Goal: Task Accomplishment & Management: Manage account settings

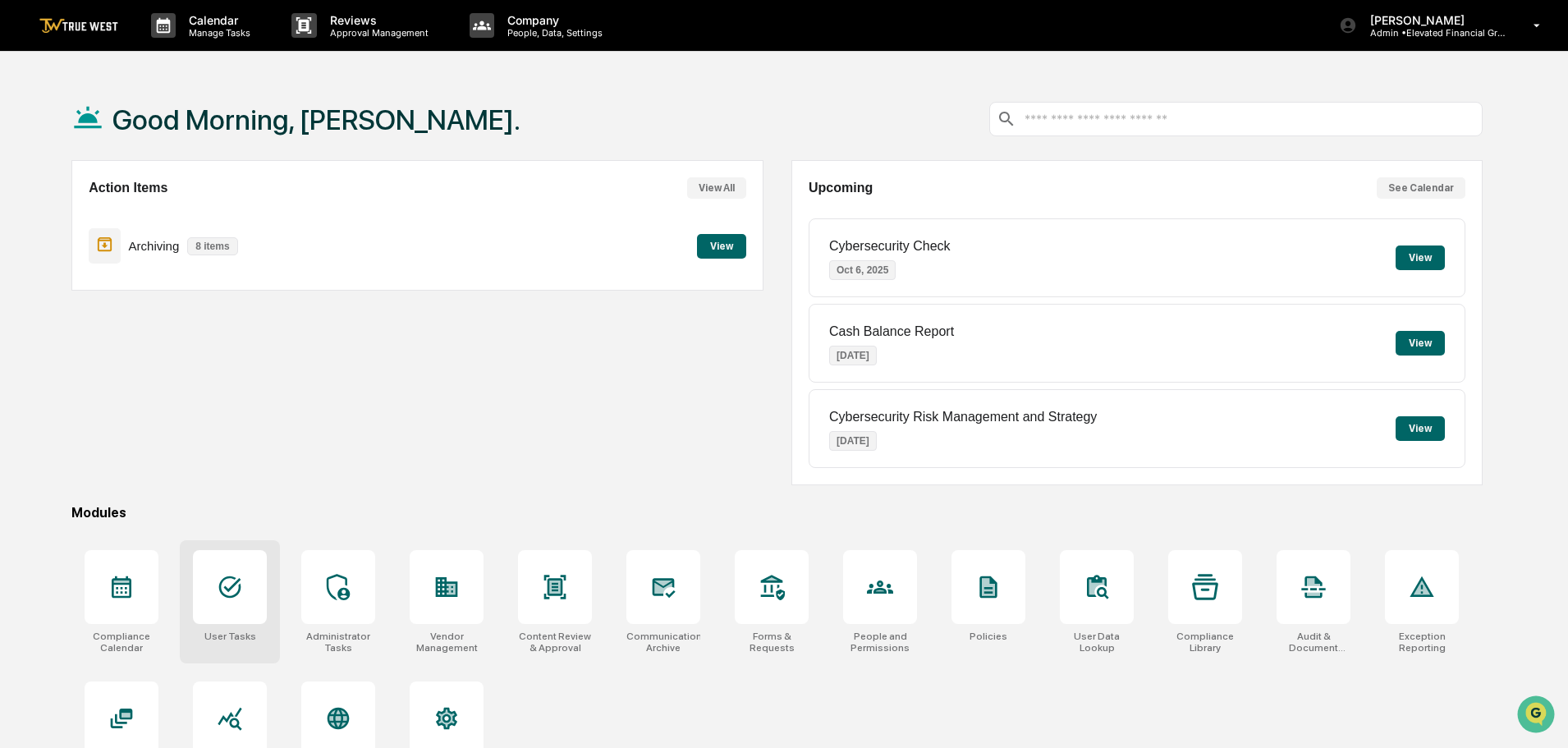
click at [225, 589] on icon at bounding box center [229, 586] width 26 height 26
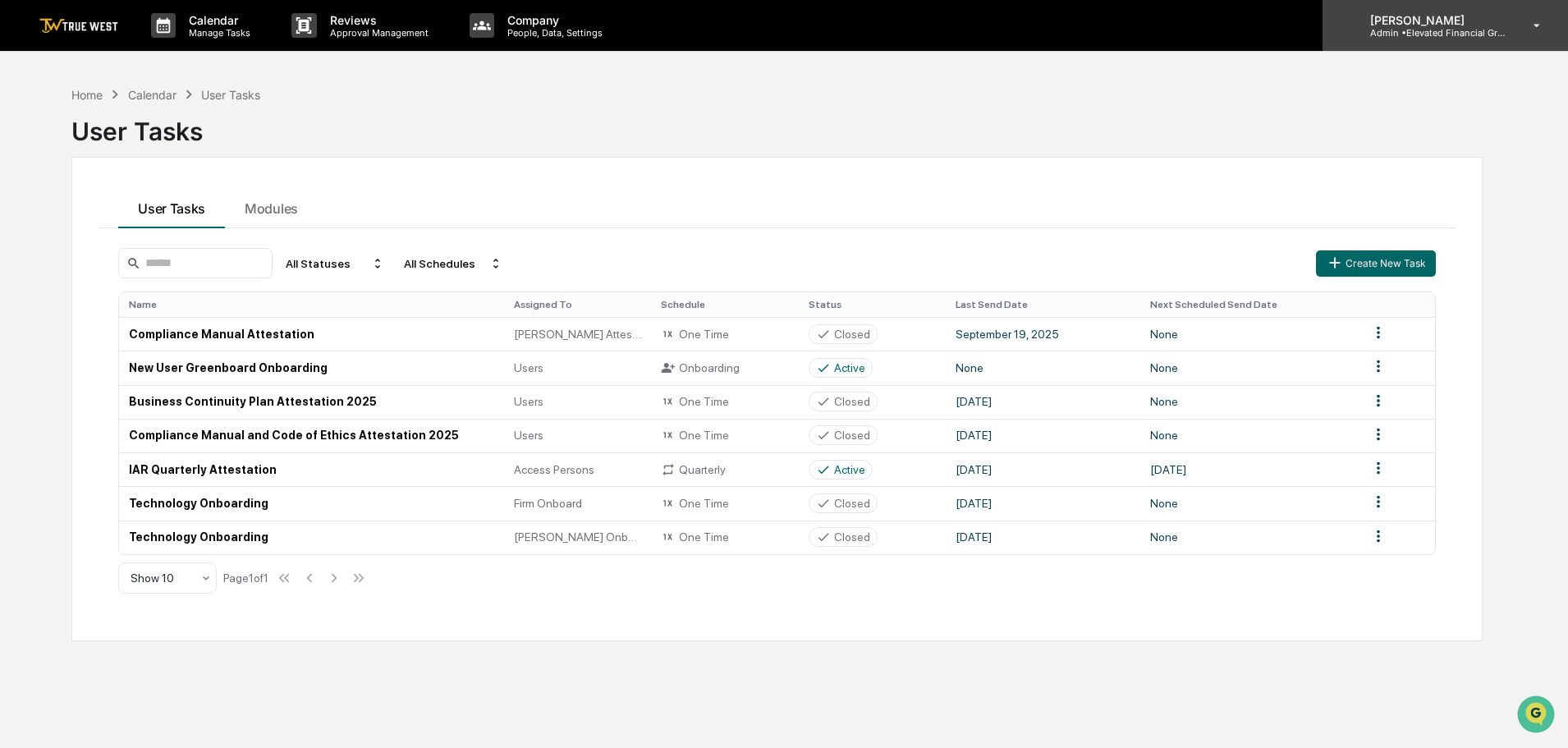
click at [1414, 31] on p "Admin • Elevated Financial Group" at bounding box center [1433, 33] width 153 height 12
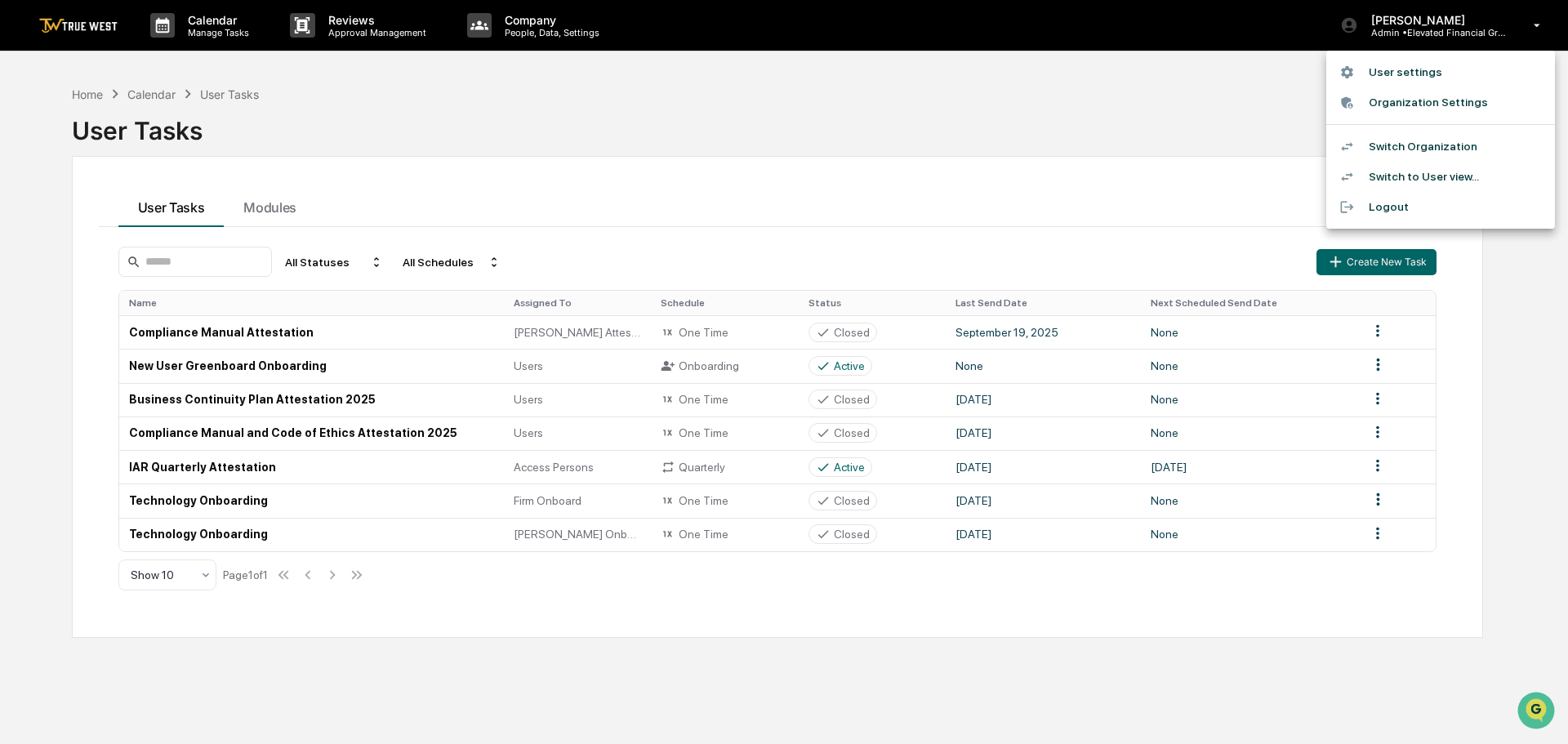
click at [1399, 150] on li "Switch Organization" at bounding box center [1441, 147] width 229 height 31
